Goal: Information Seeking & Learning: Learn about a topic

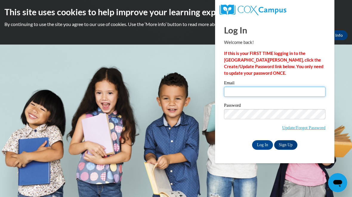
click at [228, 92] on input "Email" at bounding box center [274, 91] width 101 height 10
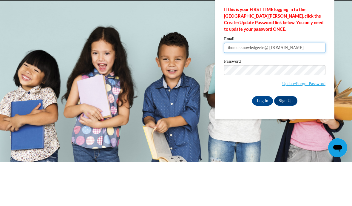
type input "thunter.knowledgeehs@ [DOMAIN_NAME]"
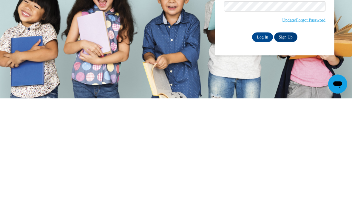
click at [262, 140] on input "Log In" at bounding box center [262, 145] width 21 height 10
click at [255, 146] on input "Log In" at bounding box center [262, 145] width 21 height 10
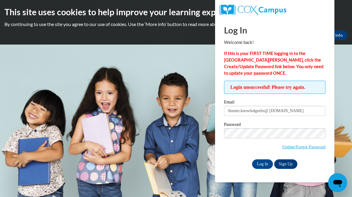
click at [33, 171] on body "This site uses cookies to help improve your learning experience. By continuing …" at bounding box center [176, 98] width 352 height 197
click at [313, 147] on link "Update/Forgot Password" at bounding box center [303, 146] width 43 height 5
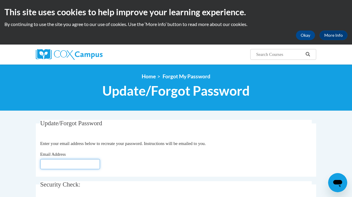
click at [47, 163] on input "Email Address" at bounding box center [70, 164] width 60 height 10
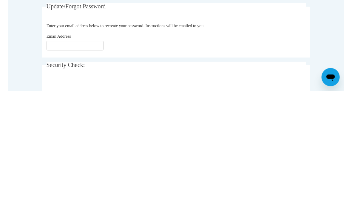
scroll to position [116, 0]
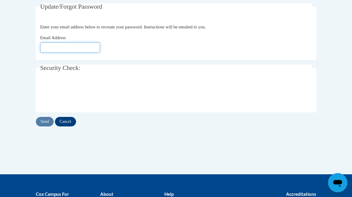
type input "thunter.knowledgeehs@gmail.com"
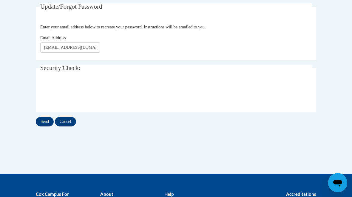
click at [42, 122] on input "Send" at bounding box center [45, 122] width 18 height 10
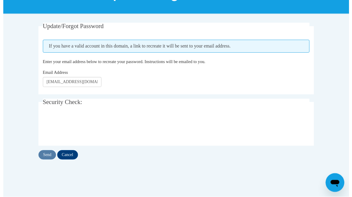
scroll to position [113, 0]
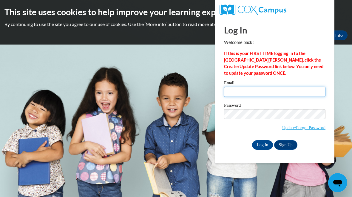
click at [258, 90] on input "Email" at bounding box center [274, 91] width 101 height 10
type input "thunter.knowledgeehs@gmail.com"
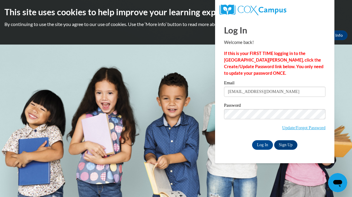
click at [262, 149] on input "Log In" at bounding box center [262, 145] width 21 height 10
click at [256, 146] on input "Log In" at bounding box center [262, 145] width 21 height 10
click at [260, 149] on input "Log In" at bounding box center [262, 145] width 21 height 10
click at [262, 144] on input "Log In" at bounding box center [262, 145] width 21 height 10
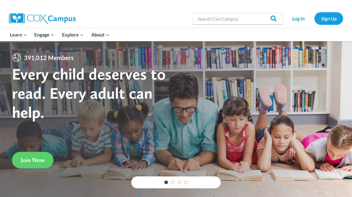
click at [299, 16] on link "Log In" at bounding box center [298, 18] width 26 height 12
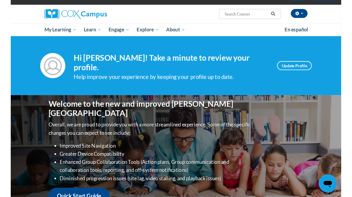
scroll to position [40, 0]
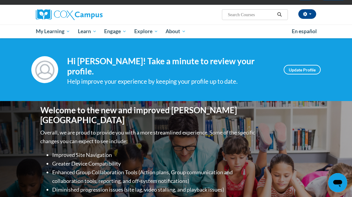
click at [258, 18] on input "Search..." at bounding box center [251, 14] width 48 height 7
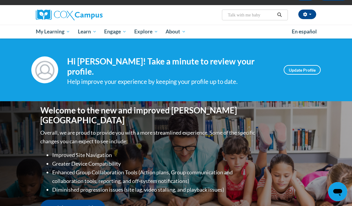
type input "Talk with me baby"
click at [279, 16] on icon "Search" at bounding box center [279, 15] width 5 height 4
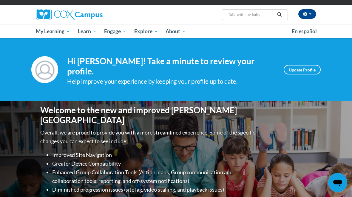
click at [280, 11] on button "Search" at bounding box center [279, 14] width 9 height 7
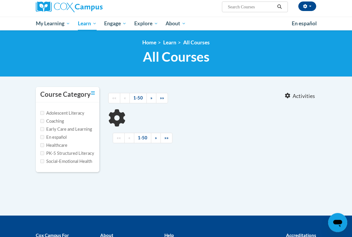
type input "Talk with me baby"
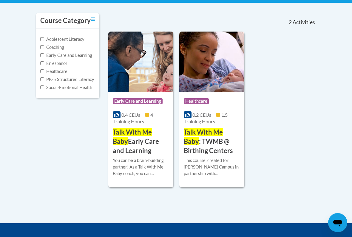
scroll to position [121, 0]
click at [133, 92] on img at bounding box center [140, 62] width 65 height 61
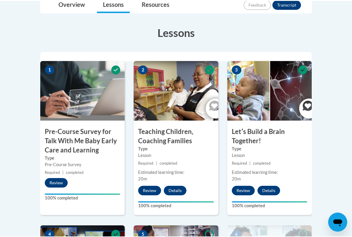
scroll to position [163, 0]
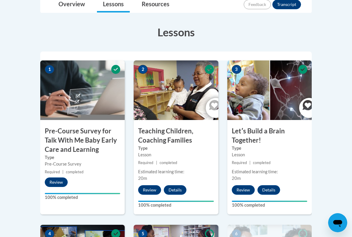
click at [54, 180] on button "Review" at bounding box center [56, 183] width 23 height 10
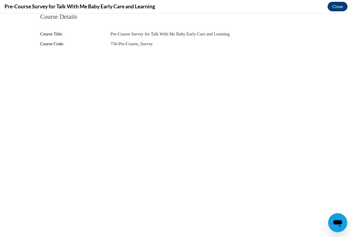
scroll to position [0, 0]
click at [333, 4] on button "Close" at bounding box center [337, 7] width 20 height 10
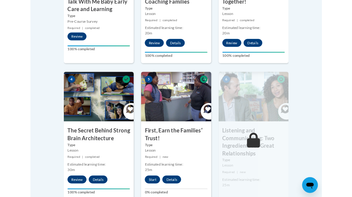
scroll to position [311, 0]
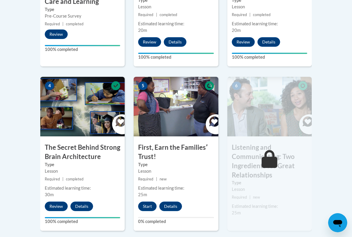
click at [147, 196] on button "Start" at bounding box center [147, 207] width 18 height 10
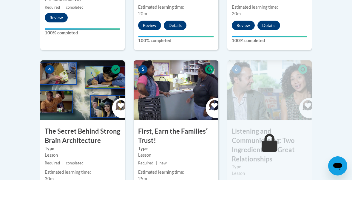
scroll to position [327, 0]
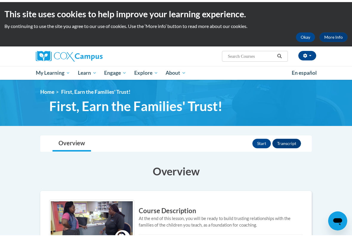
scroll to position [1, 0]
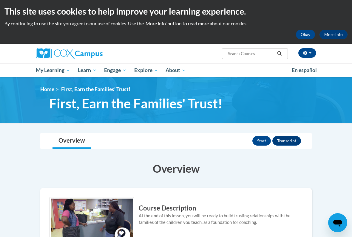
click at [261, 141] on button "Start" at bounding box center [261, 141] width 18 height 10
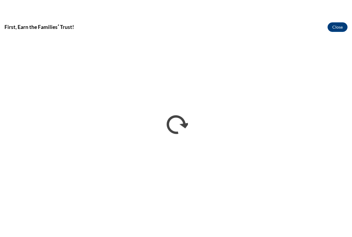
scroll to position [0, 0]
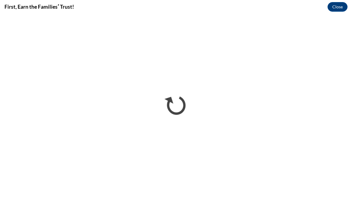
click at [334, 6] on button "Close" at bounding box center [337, 7] width 20 height 10
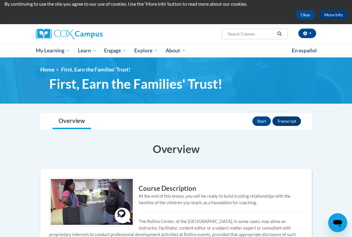
scroll to position [25, 0]
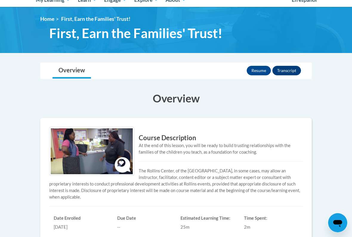
scroll to position [78, 0]
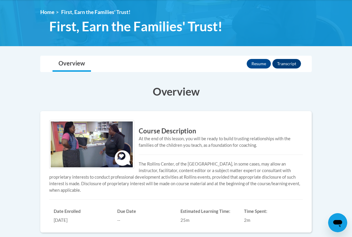
click at [255, 65] on button "Resume" at bounding box center [259, 64] width 24 height 10
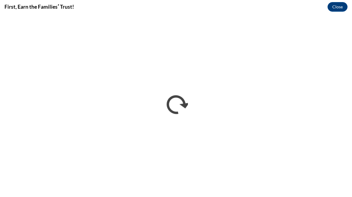
scroll to position [0, 0]
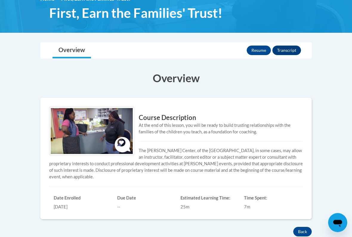
scroll to position [89, 0]
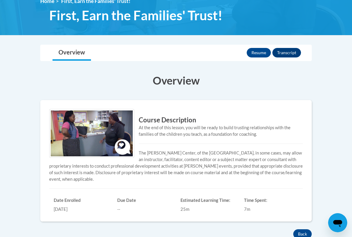
click at [255, 53] on button "Resume" at bounding box center [259, 53] width 24 height 10
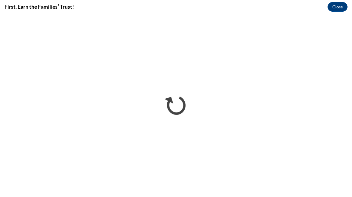
scroll to position [0, 0]
click at [337, 5] on button "Close" at bounding box center [337, 7] width 20 height 10
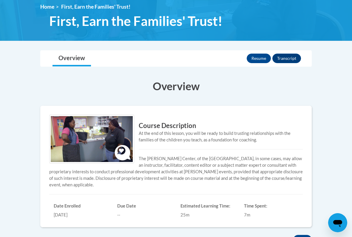
scroll to position [86, 0]
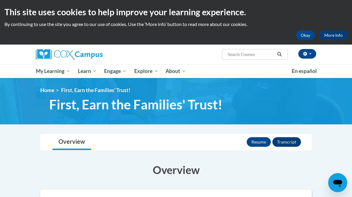
click at [253, 144] on button "Resume" at bounding box center [259, 142] width 24 height 10
click at [288, 141] on button "Transcript" at bounding box center [286, 142] width 29 height 10
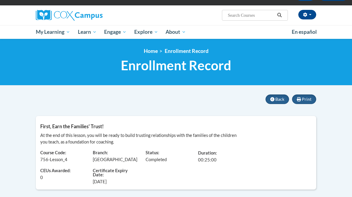
scroll to position [37, 0]
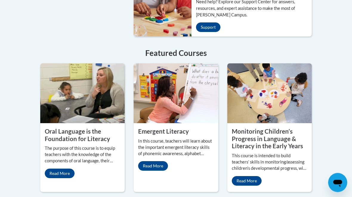
scroll to position [549, 0]
